Goal: Task Accomplishment & Management: Use online tool/utility

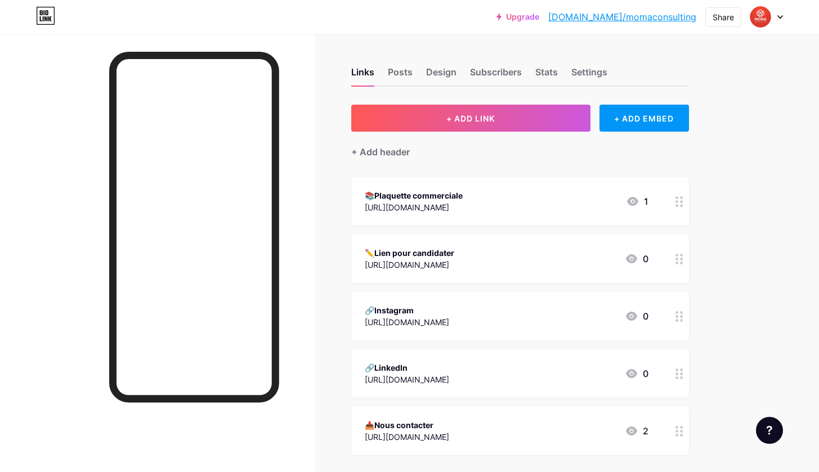
click at [449, 324] on div "[URL][DOMAIN_NAME]" at bounding box center [407, 322] width 84 height 12
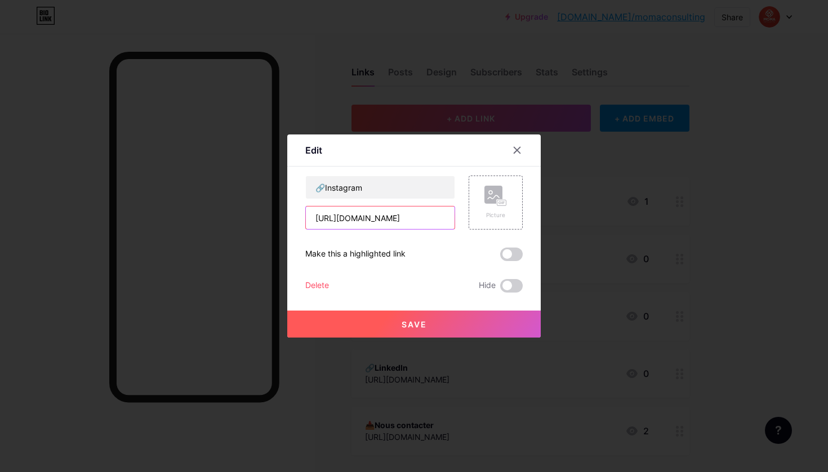
click at [387, 219] on input "[URL][DOMAIN_NAME]" at bounding box center [380, 218] width 149 height 23
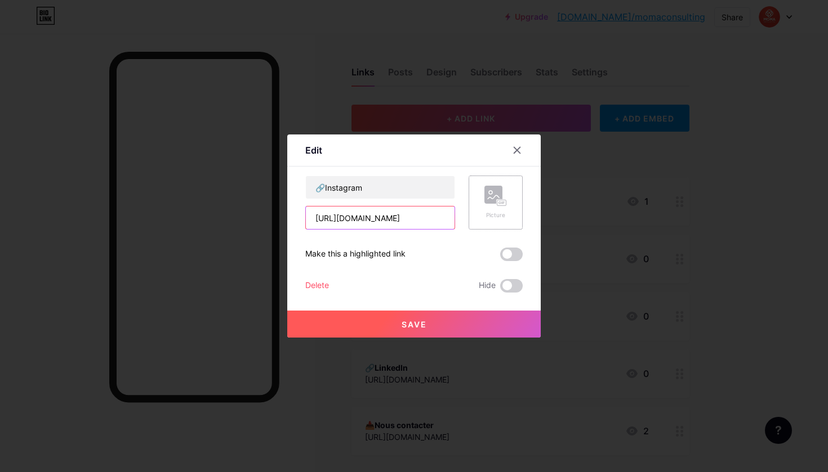
drag, startPoint x: 387, startPoint y: 219, endPoint x: 493, endPoint y: 222, distance: 105.3
click at [493, 222] on div "🔗Instagram [URL][DOMAIN_NAME] Picture" at bounding box center [413, 203] width 217 height 54
click at [449, 212] on input "[URL][DOMAIN_NAME]" at bounding box center [380, 218] width 149 height 23
drag, startPoint x: 449, startPoint y: 215, endPoint x: 286, endPoint y: 222, distance: 162.9
click at [286, 222] on div "Edit Content YouTube Play YouTube video without leaving your page. ADD Vimeo Pl…" at bounding box center [414, 236] width 828 height 472
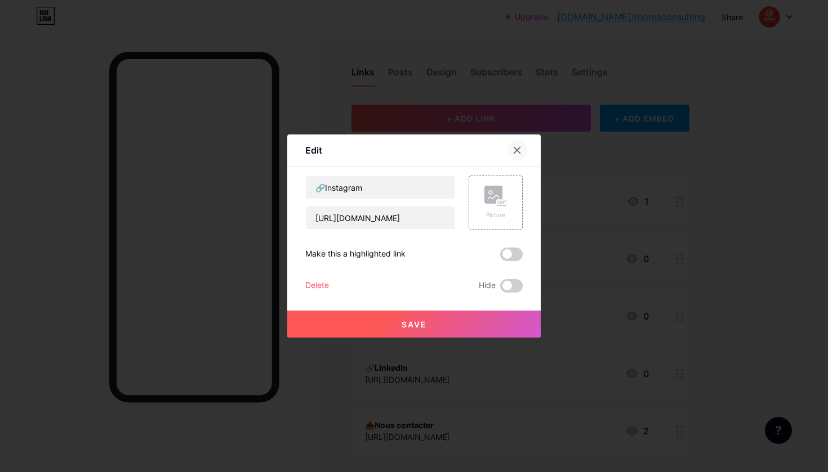
click at [521, 142] on div at bounding box center [517, 150] width 20 height 20
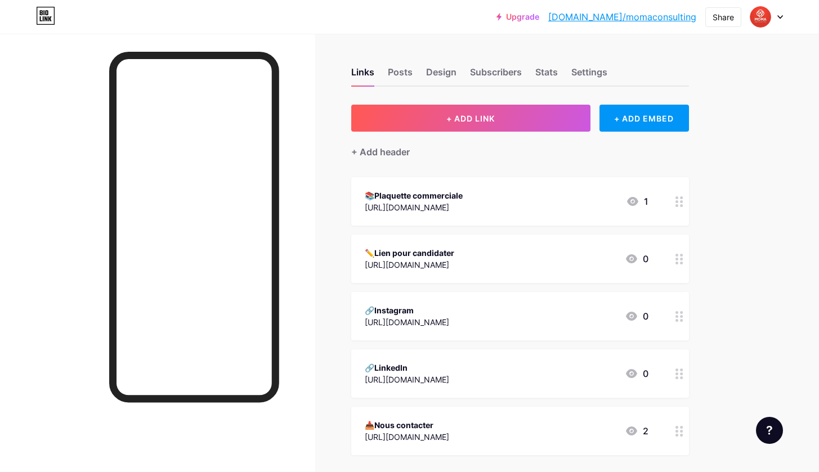
click at [444, 370] on div "🔗Linkedln" at bounding box center [407, 368] width 84 height 12
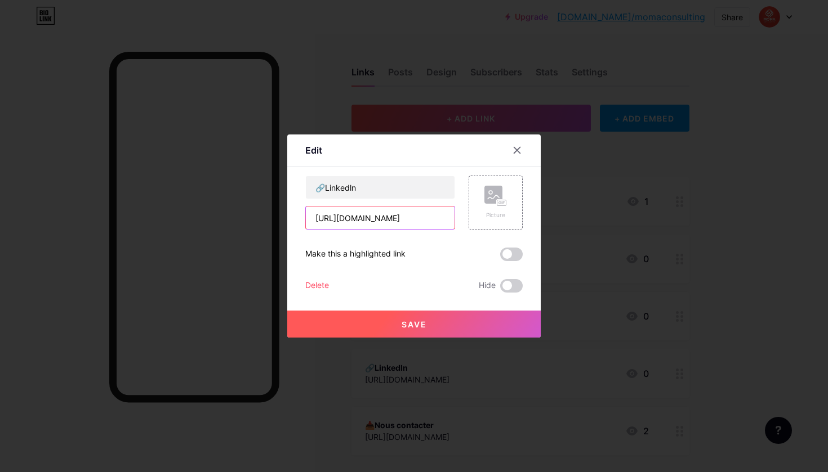
click at [405, 215] on input "[URL][DOMAIN_NAME]" at bounding box center [380, 218] width 149 height 23
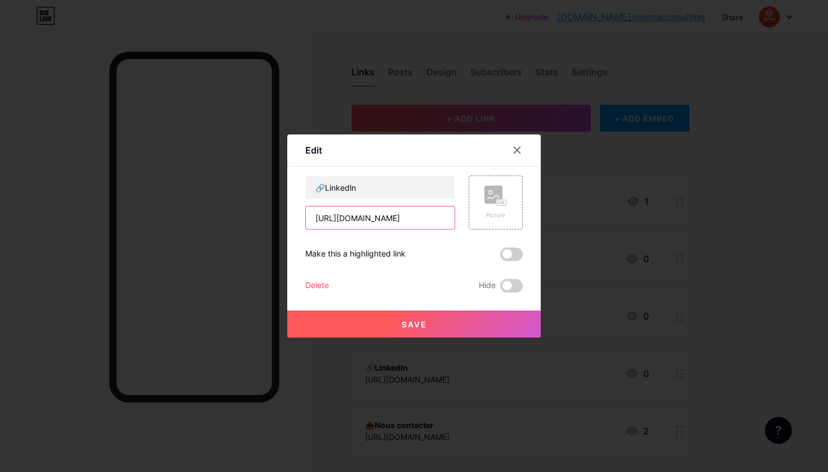
drag, startPoint x: 308, startPoint y: 219, endPoint x: 460, endPoint y: 216, distance: 152.1
click at [460, 216] on div "🔗Linkedln [URL][DOMAIN_NAME] Picture" at bounding box center [413, 203] width 217 height 54
click at [518, 149] on icon at bounding box center [517, 151] width 6 height 6
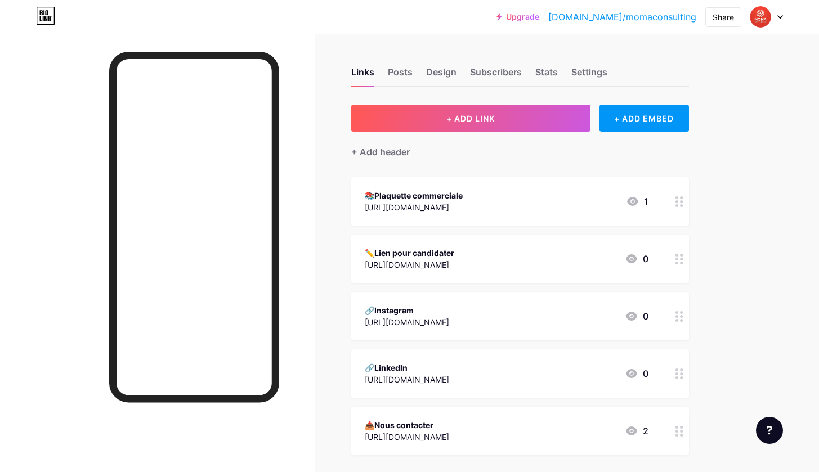
click at [421, 436] on div "[URL][DOMAIN_NAME]" at bounding box center [407, 437] width 84 height 12
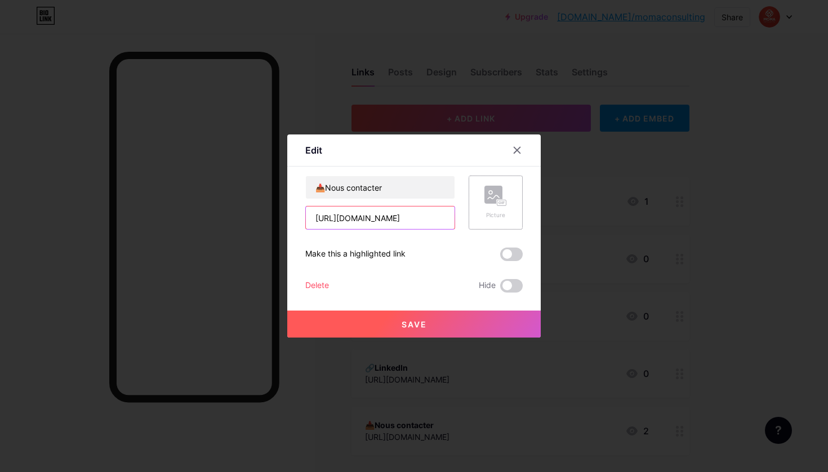
drag, startPoint x: 311, startPoint y: 217, endPoint x: 499, endPoint y: 227, distance: 188.3
click at [499, 227] on div "📥Nous contacter [URL][DOMAIN_NAME] Picture" at bounding box center [413, 203] width 217 height 54
click at [514, 153] on icon at bounding box center [517, 151] width 6 height 6
